Goal: Book appointment/travel/reservation

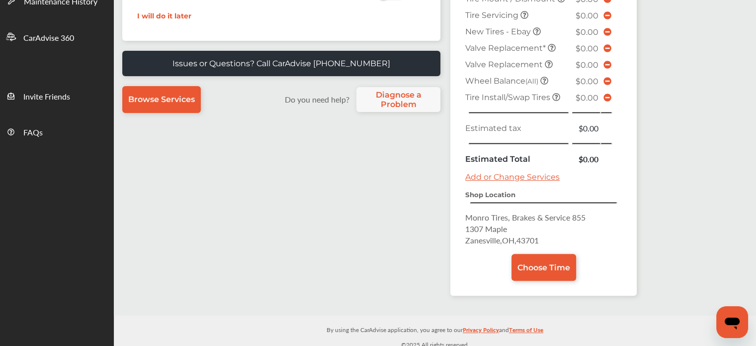
scroll to position [233, 0]
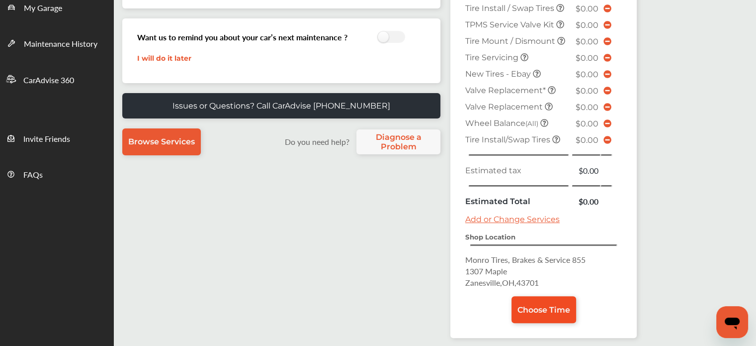
click at [536, 309] on link "Choose Time" at bounding box center [544, 309] width 65 height 27
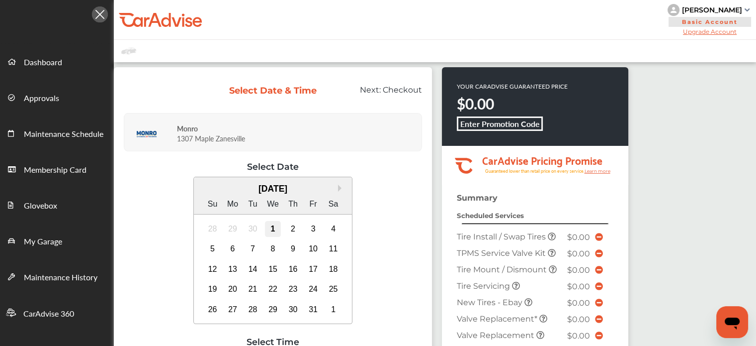
click at [275, 230] on div "1" at bounding box center [273, 229] width 16 height 16
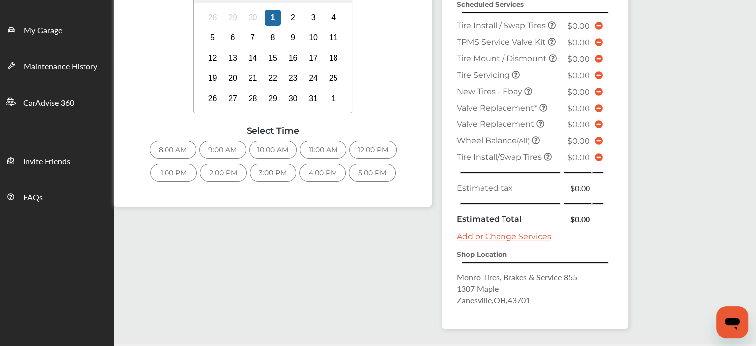
scroll to position [226, 0]
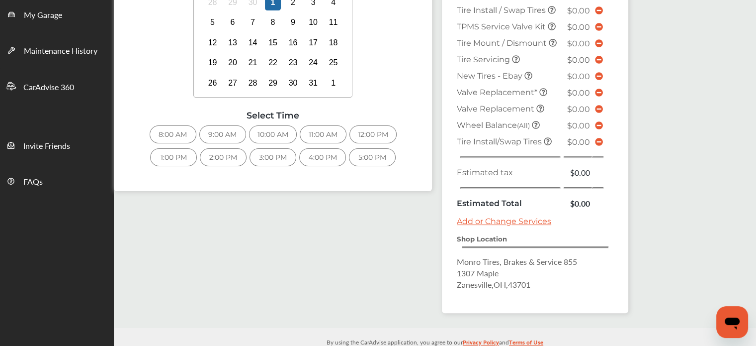
click at [225, 161] on div "2:00 PM" at bounding box center [223, 157] width 47 height 18
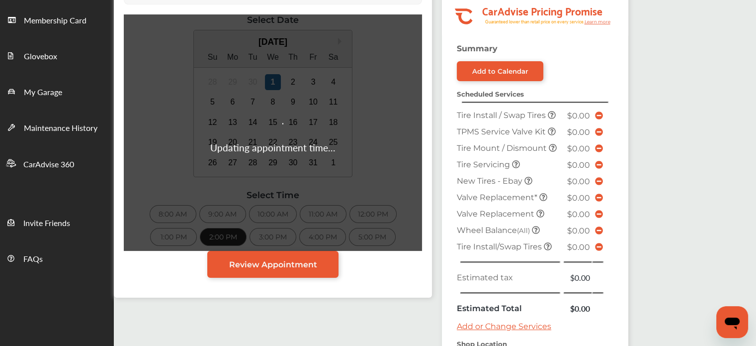
scroll to position [141, 0]
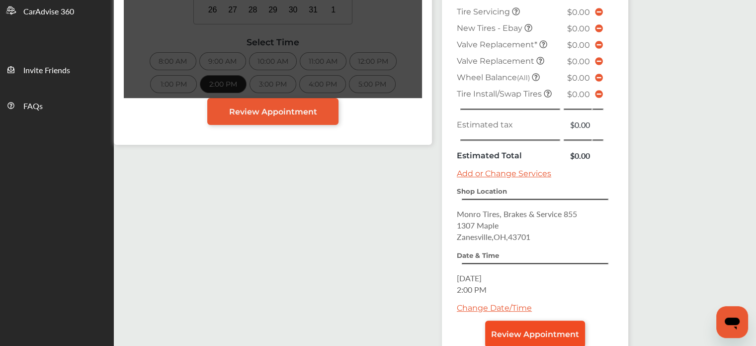
click at [511, 329] on span "Review Appointment" at bounding box center [535, 333] width 88 height 9
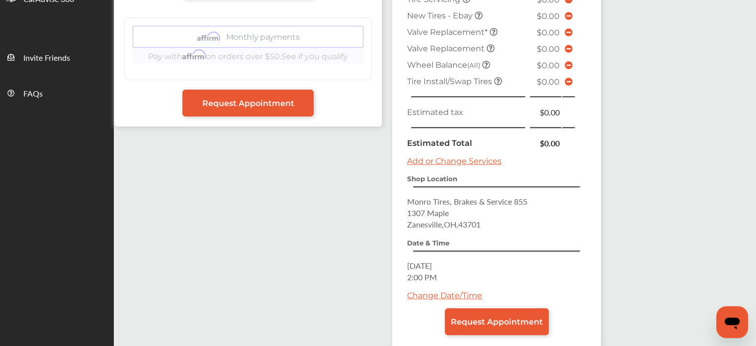
scroll to position [362, 0]
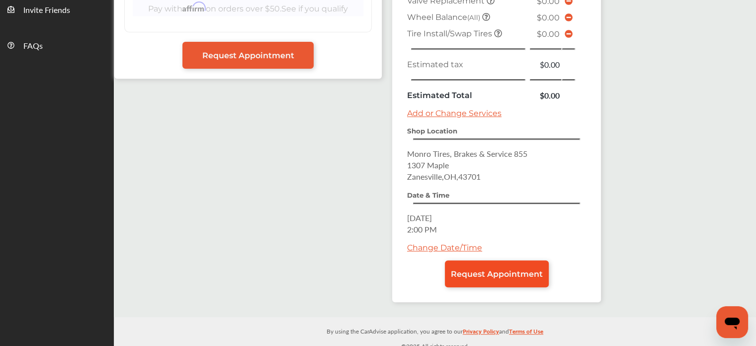
click at [476, 273] on link "Request Appointment" at bounding box center [497, 273] width 104 height 27
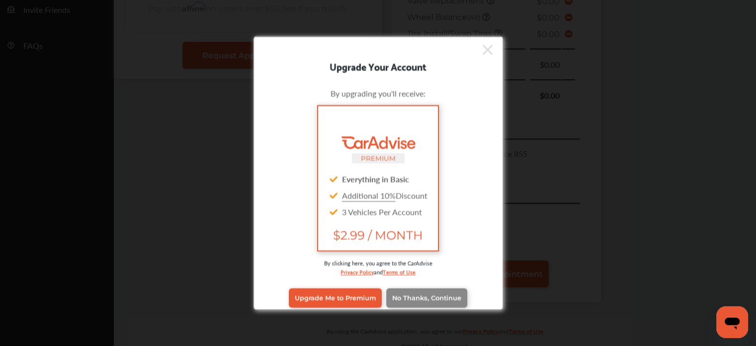
click at [394, 288] on link "No Thanks, Continue" at bounding box center [426, 297] width 81 height 19
